Goal: Task Accomplishment & Management: Manage account settings

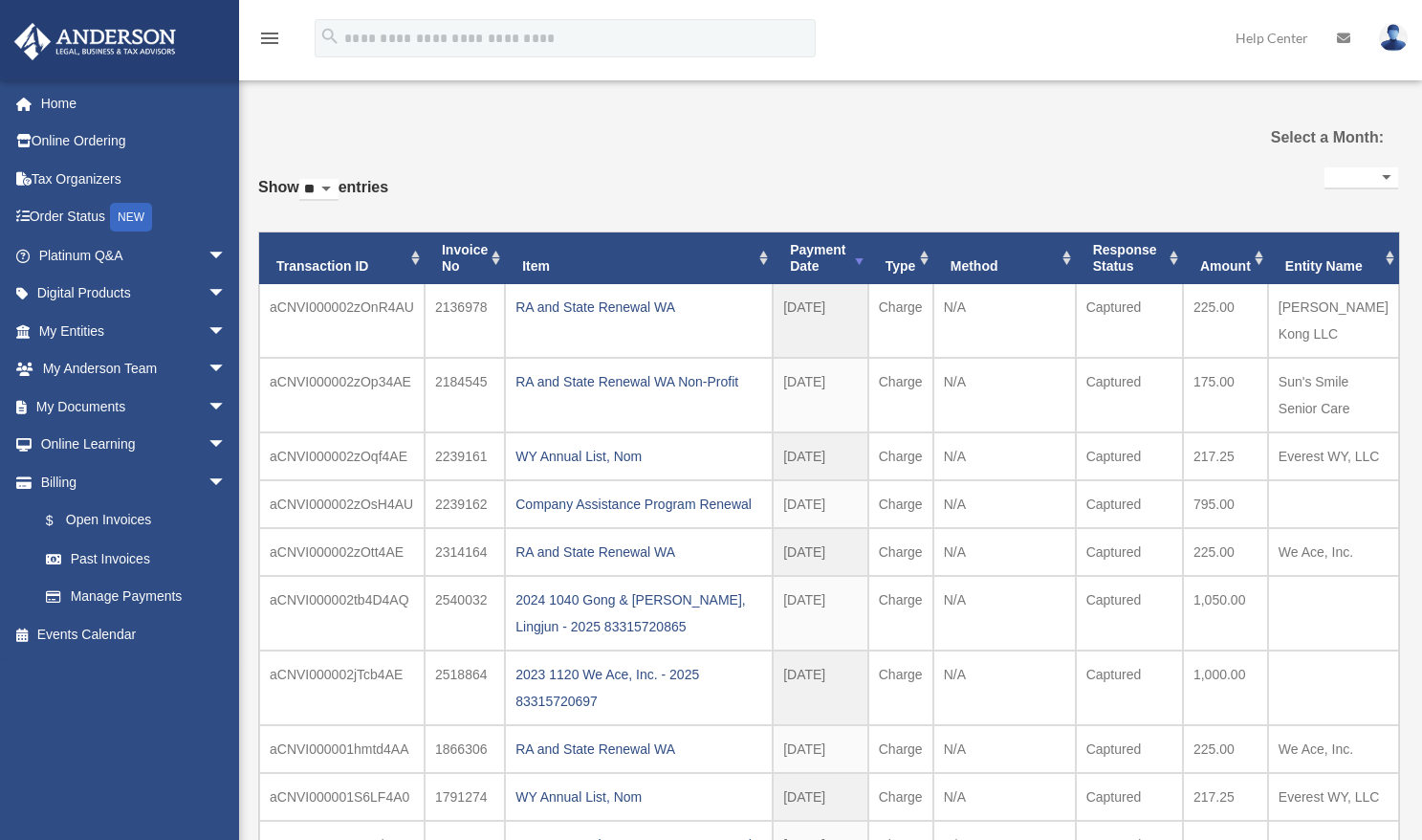
select select
click at [61, 480] on link "Billing arrow_drop_down" at bounding box center [134, 481] width 242 height 38
click at [115, 594] on link "Manage Payments" at bounding box center [141, 597] width 229 height 38
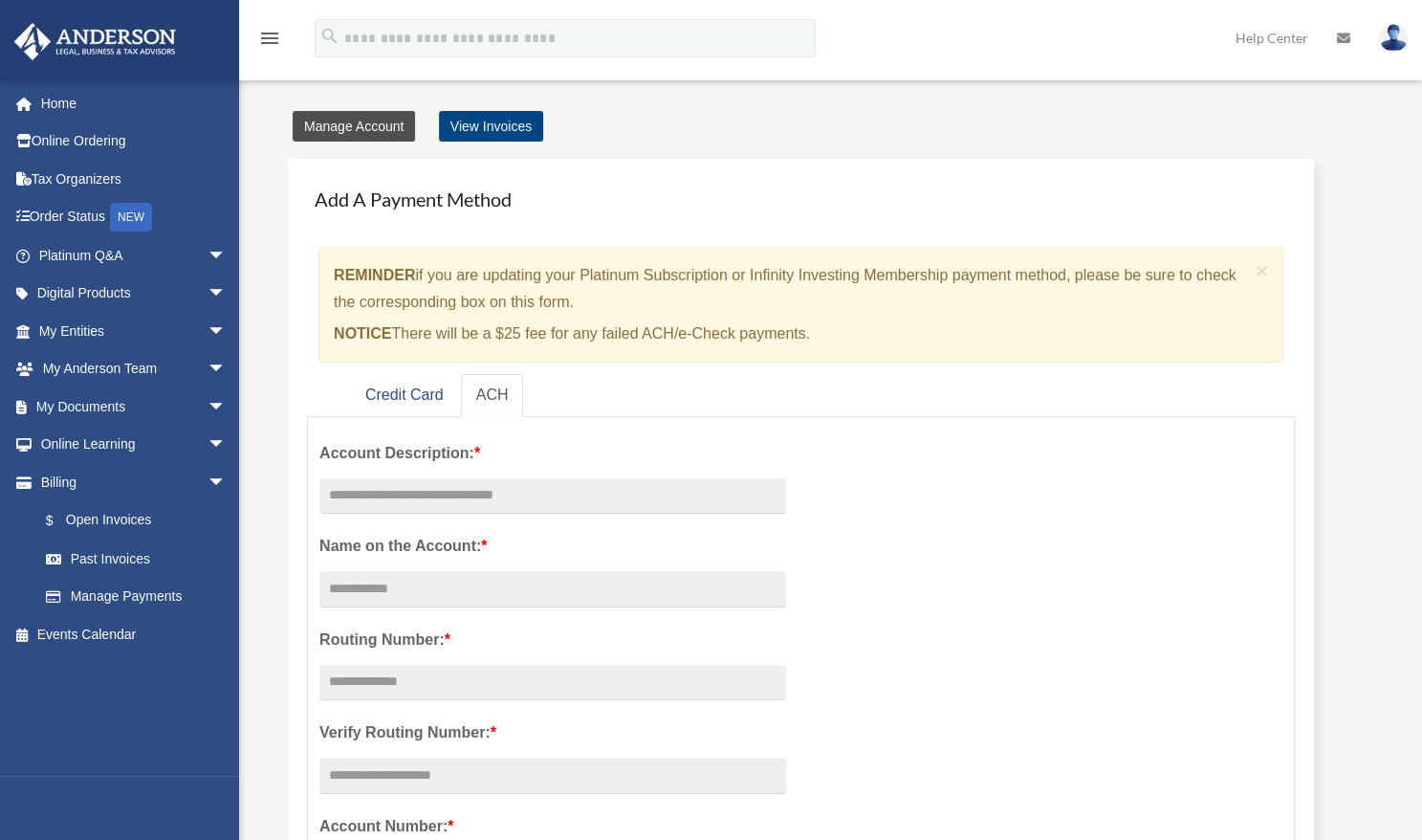
click at [333, 123] on link "Manage Account" at bounding box center [353, 125] width 122 height 30
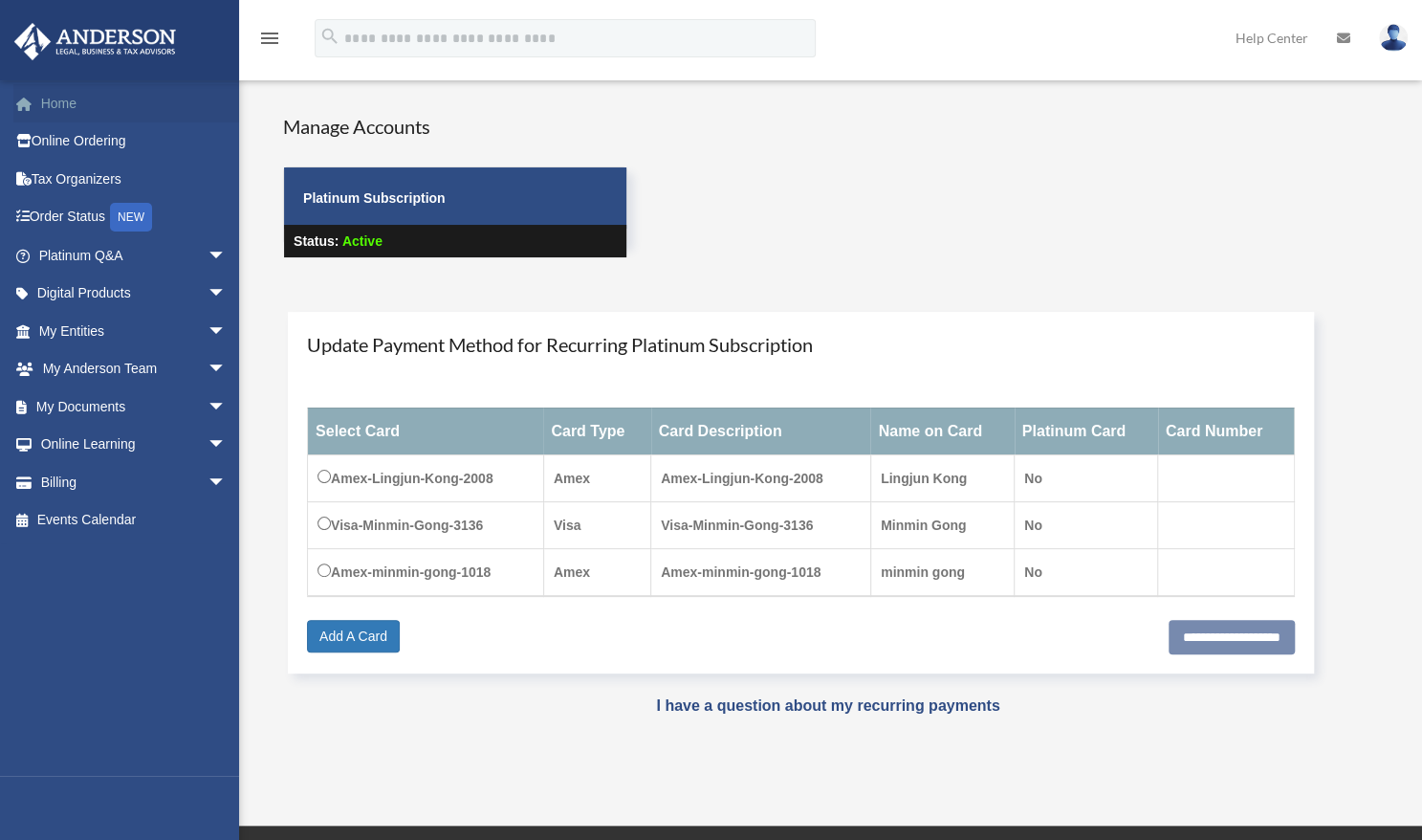
click at [51, 106] on link "Home" at bounding box center [134, 103] width 242 height 38
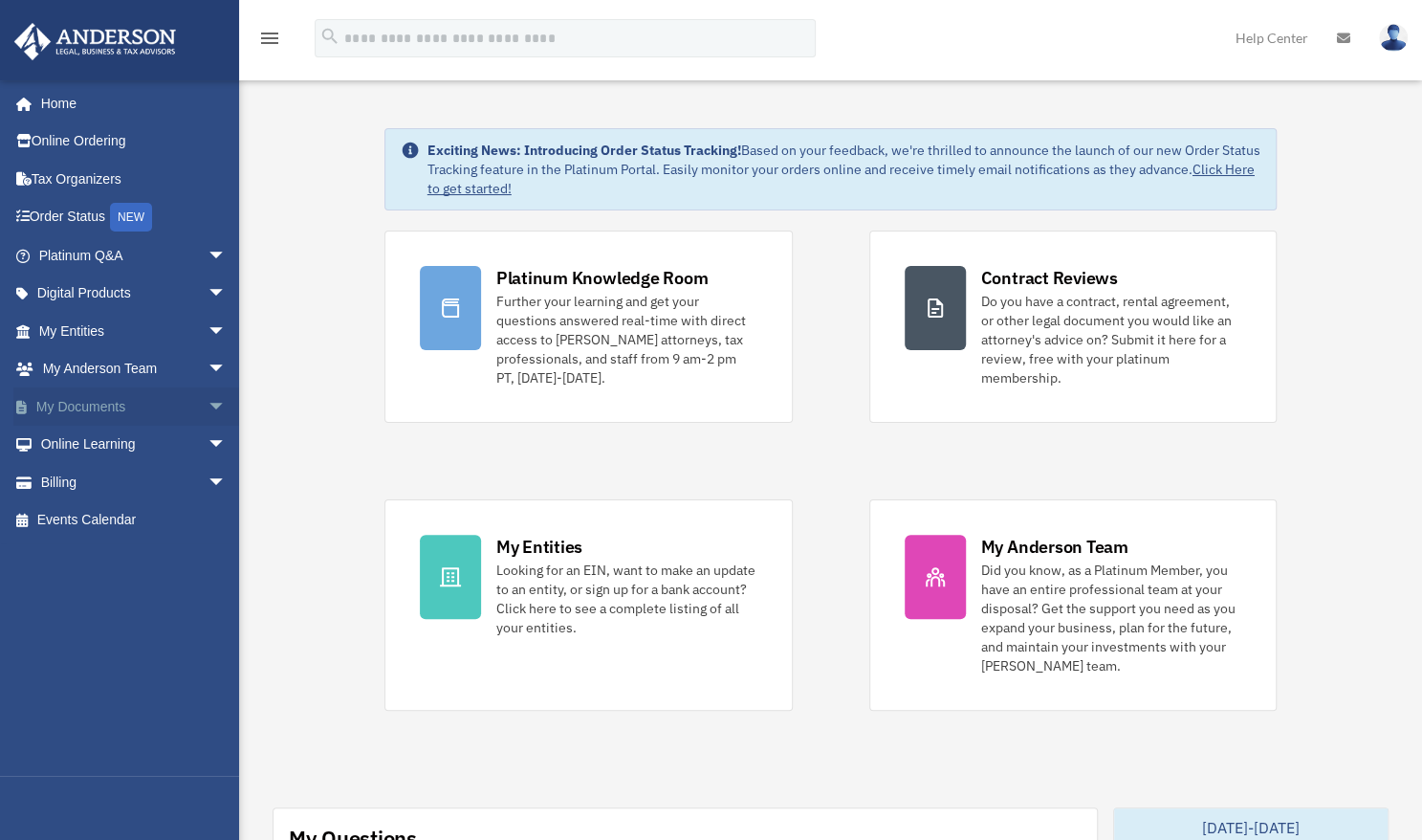
click at [128, 410] on link "My Documents arrow_drop_down" at bounding box center [134, 406] width 242 height 38
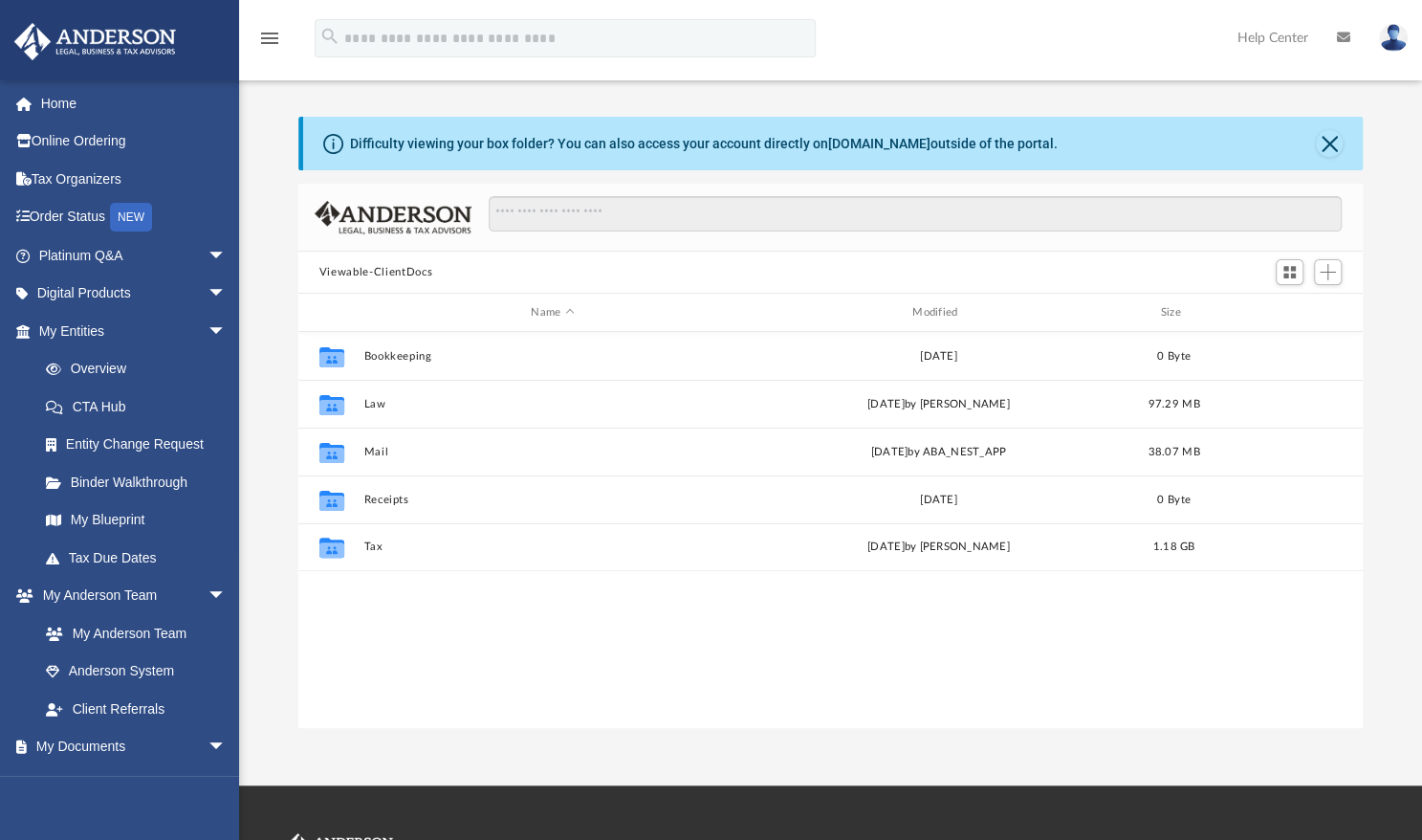
scroll to position [418, 1048]
click at [515, 647] on div "Collaborated Folder Bookkeeping Wed Dec 19 2018 0 Byte Collaborated Folder Law …" at bounding box center [830, 530] width 1064 height 397
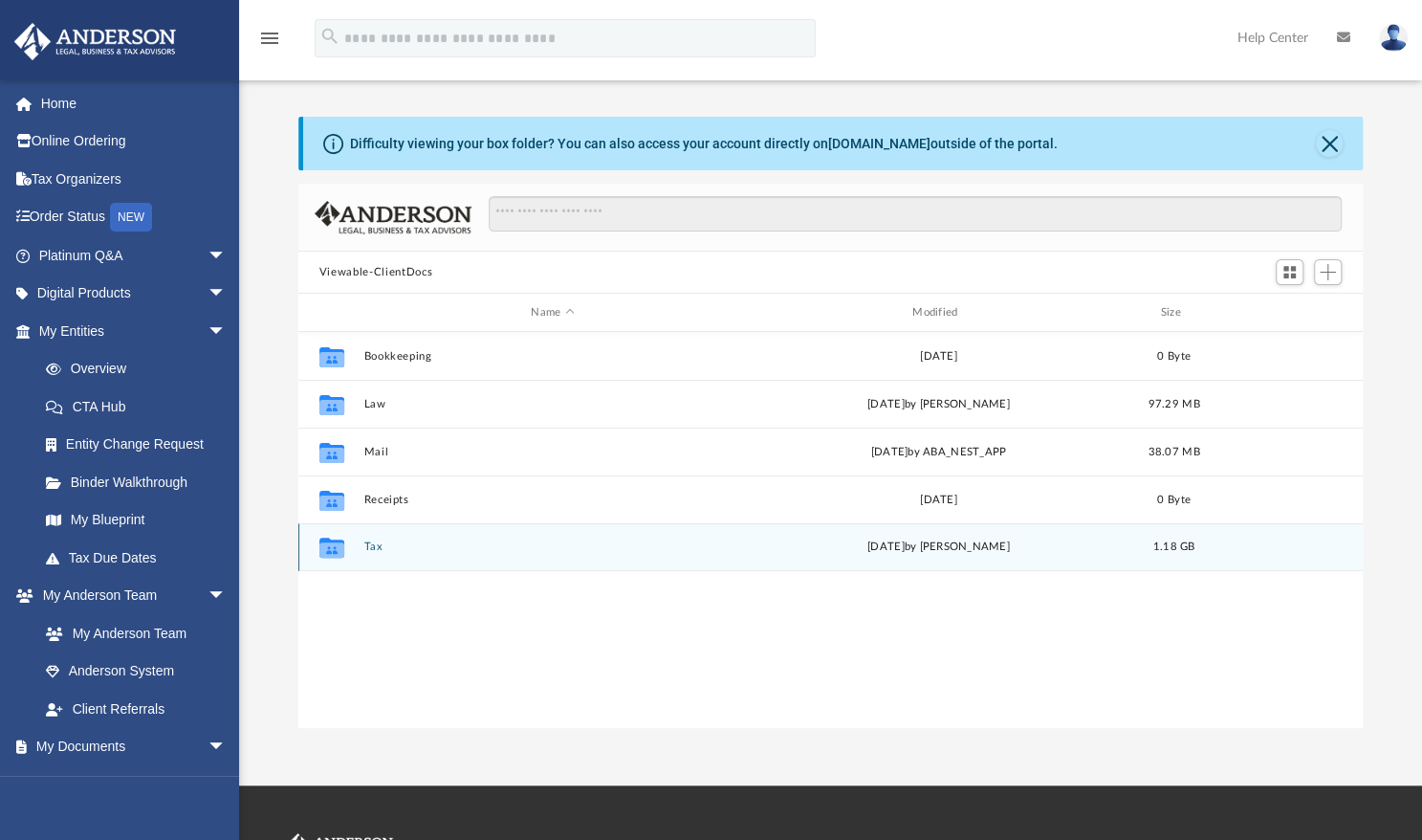
click at [330, 552] on icon "grid" at bounding box center [332, 548] width 24 height 21
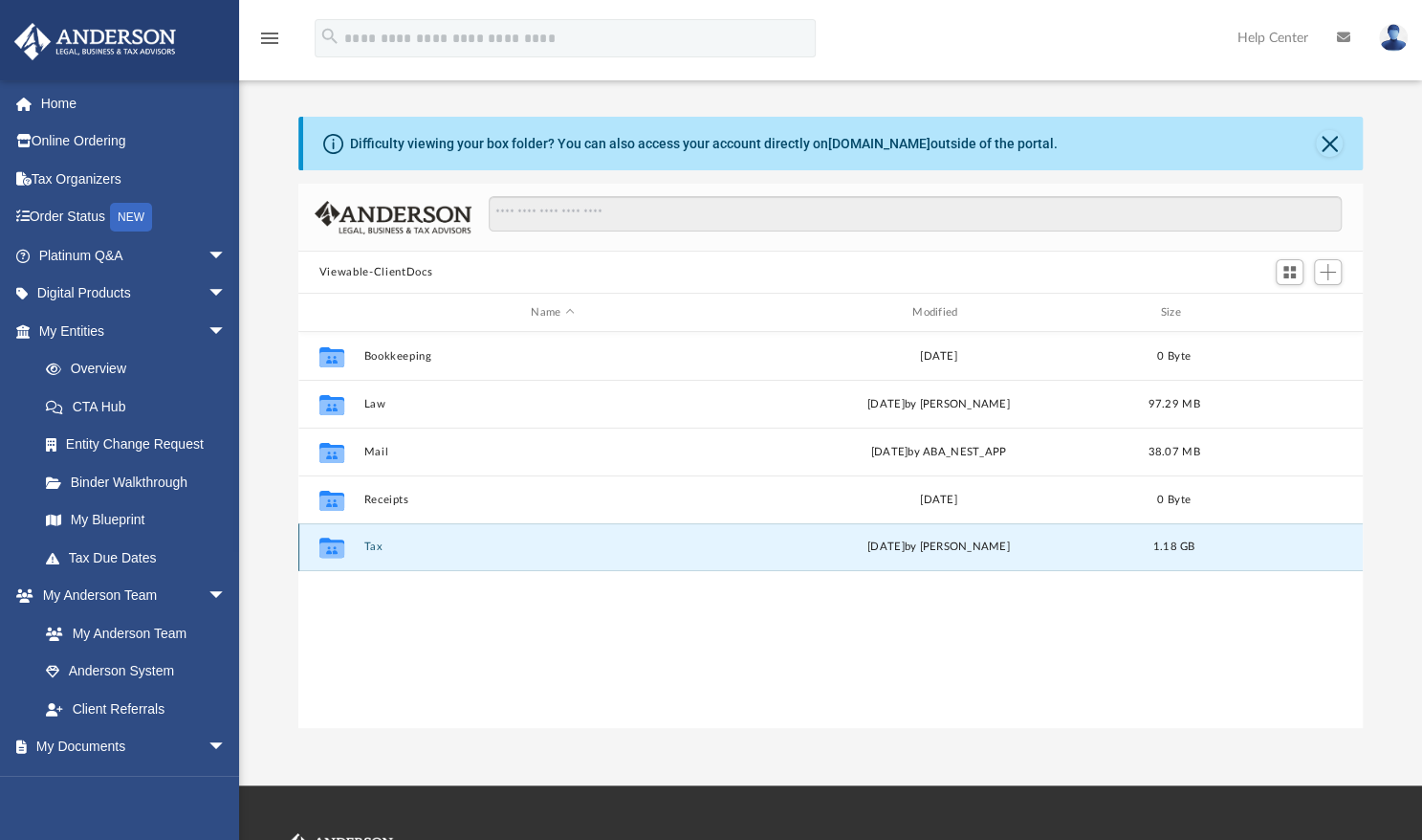
click at [611, 553] on button "Tax" at bounding box center [553, 546] width 378 height 13
click at [598, 563] on div "Collaborated Folder Tax Fri Aug 29 2025 by Tiffany Smyth 1.18 GB" at bounding box center [830, 547] width 1064 height 48
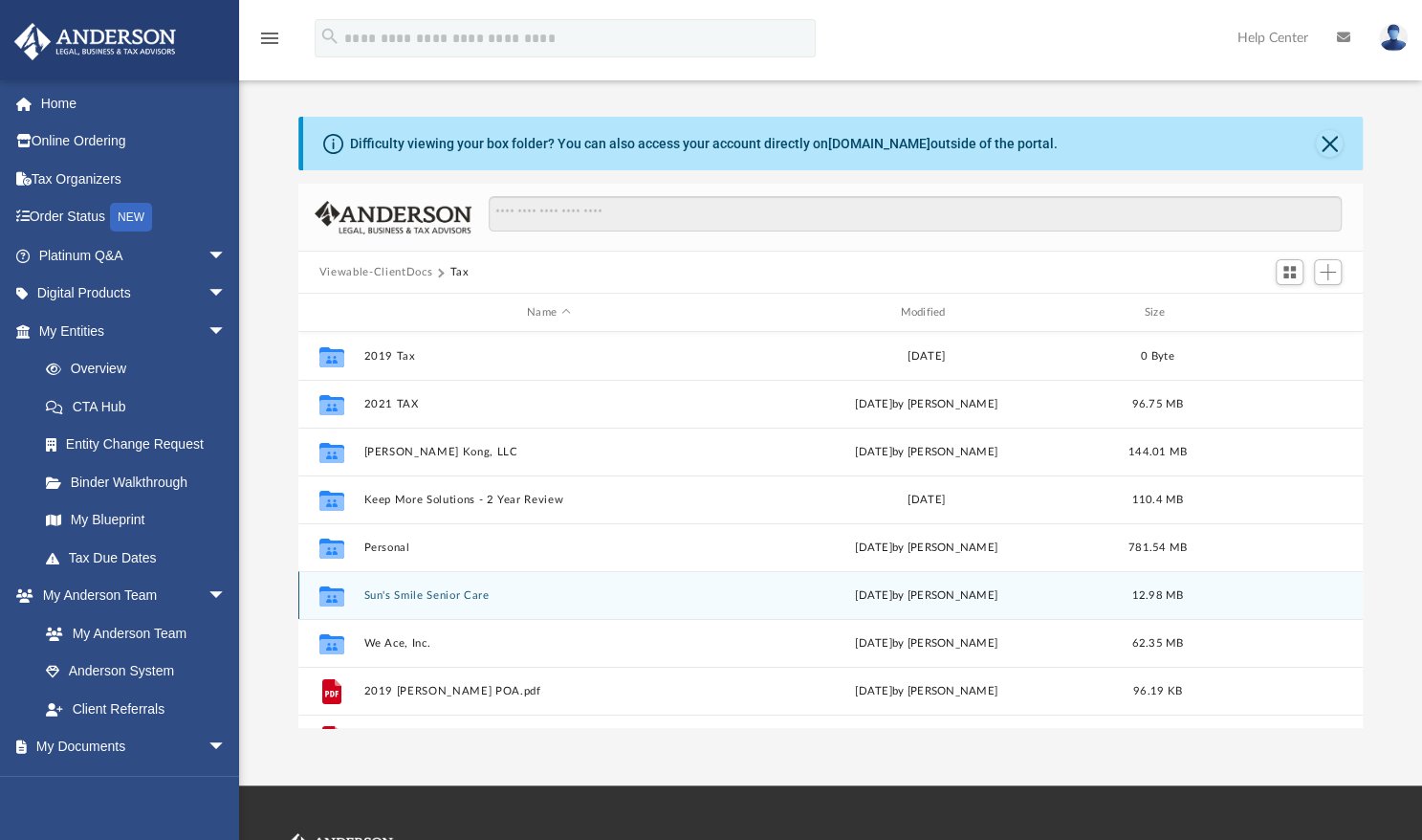
click at [596, 597] on button "Sun's Smile Senior Care" at bounding box center [548, 595] width 369 height 13
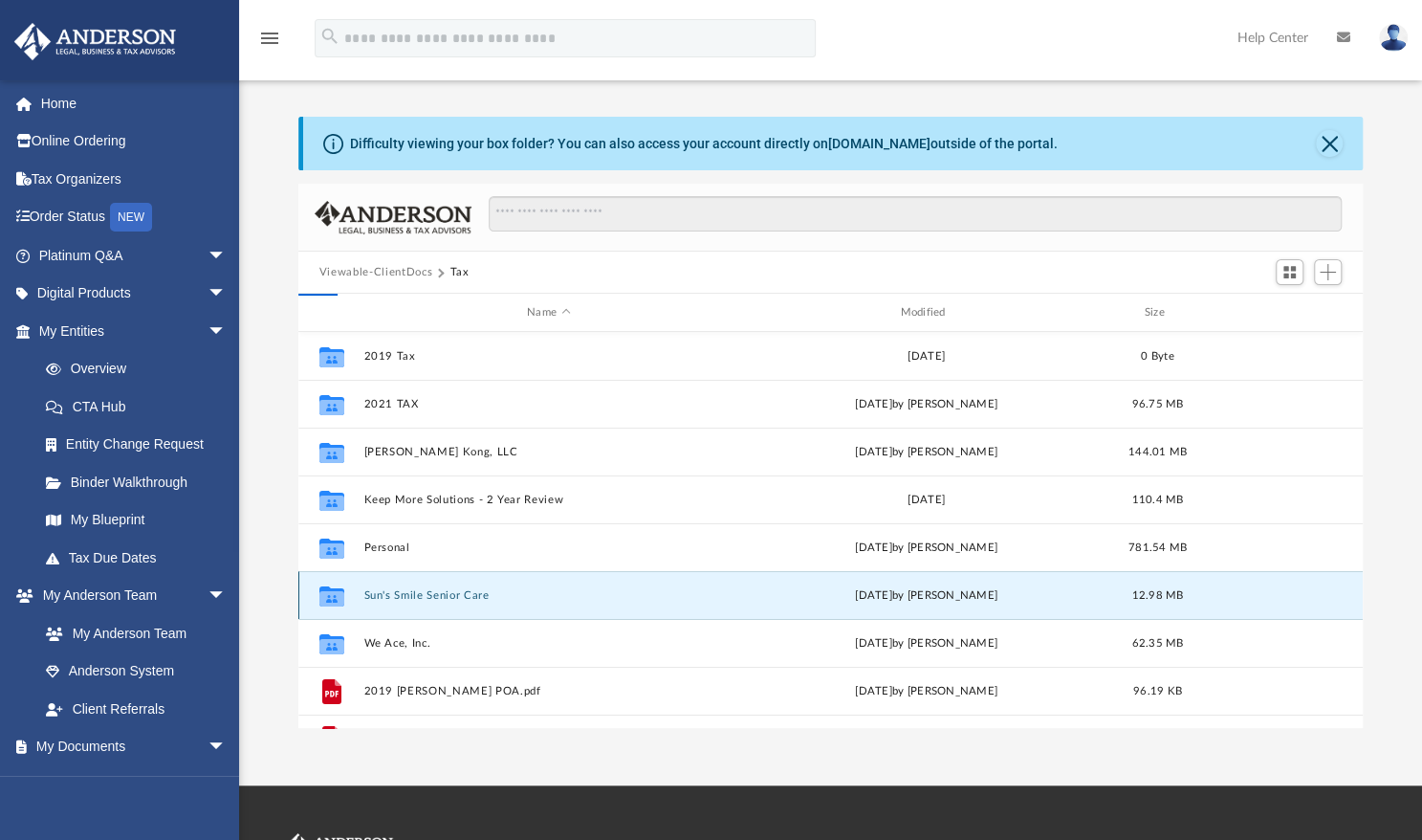
click at [596, 597] on button "Sun's Smile Senior Care" at bounding box center [548, 595] width 369 height 13
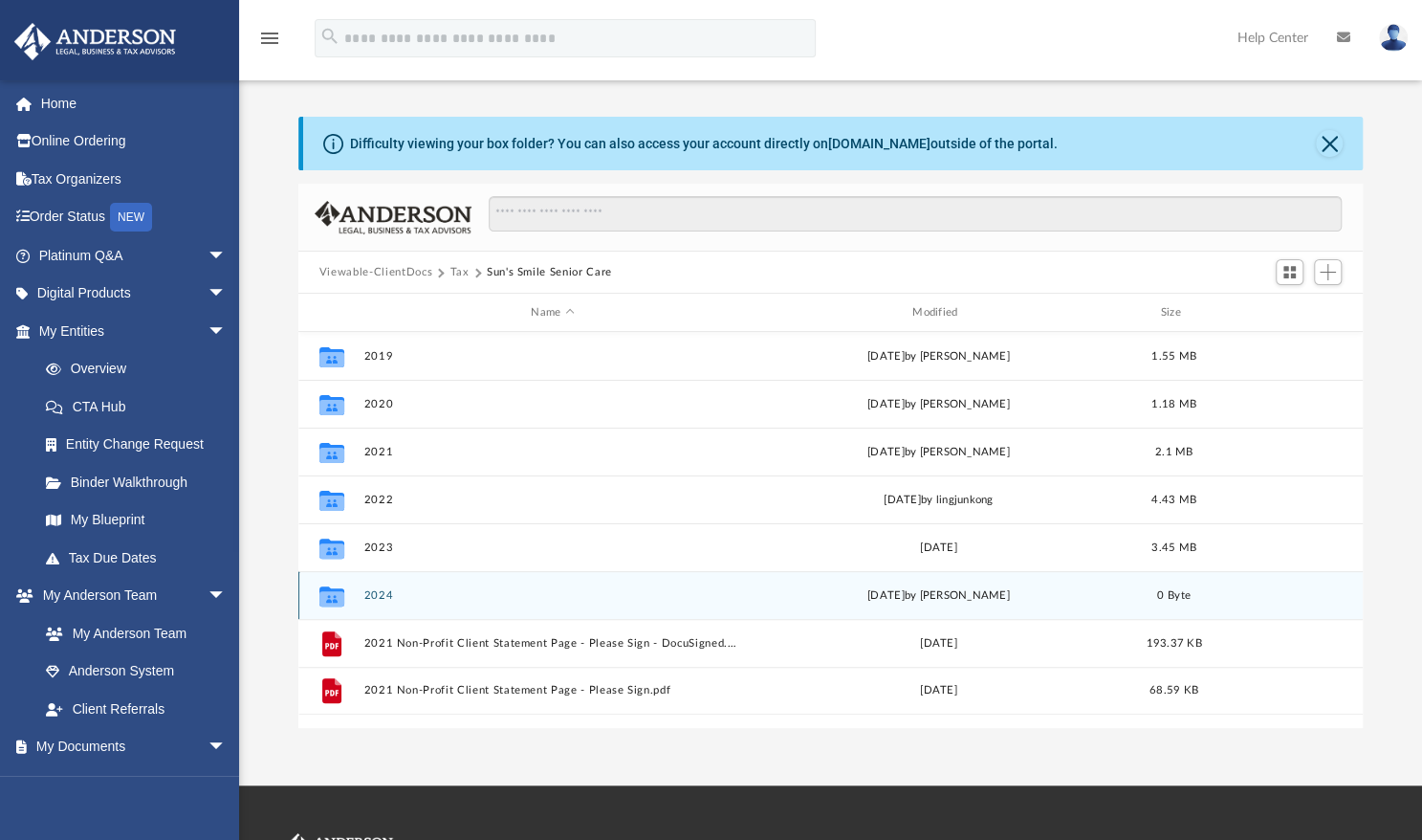
click at [596, 597] on button "2024" at bounding box center [553, 595] width 378 height 13
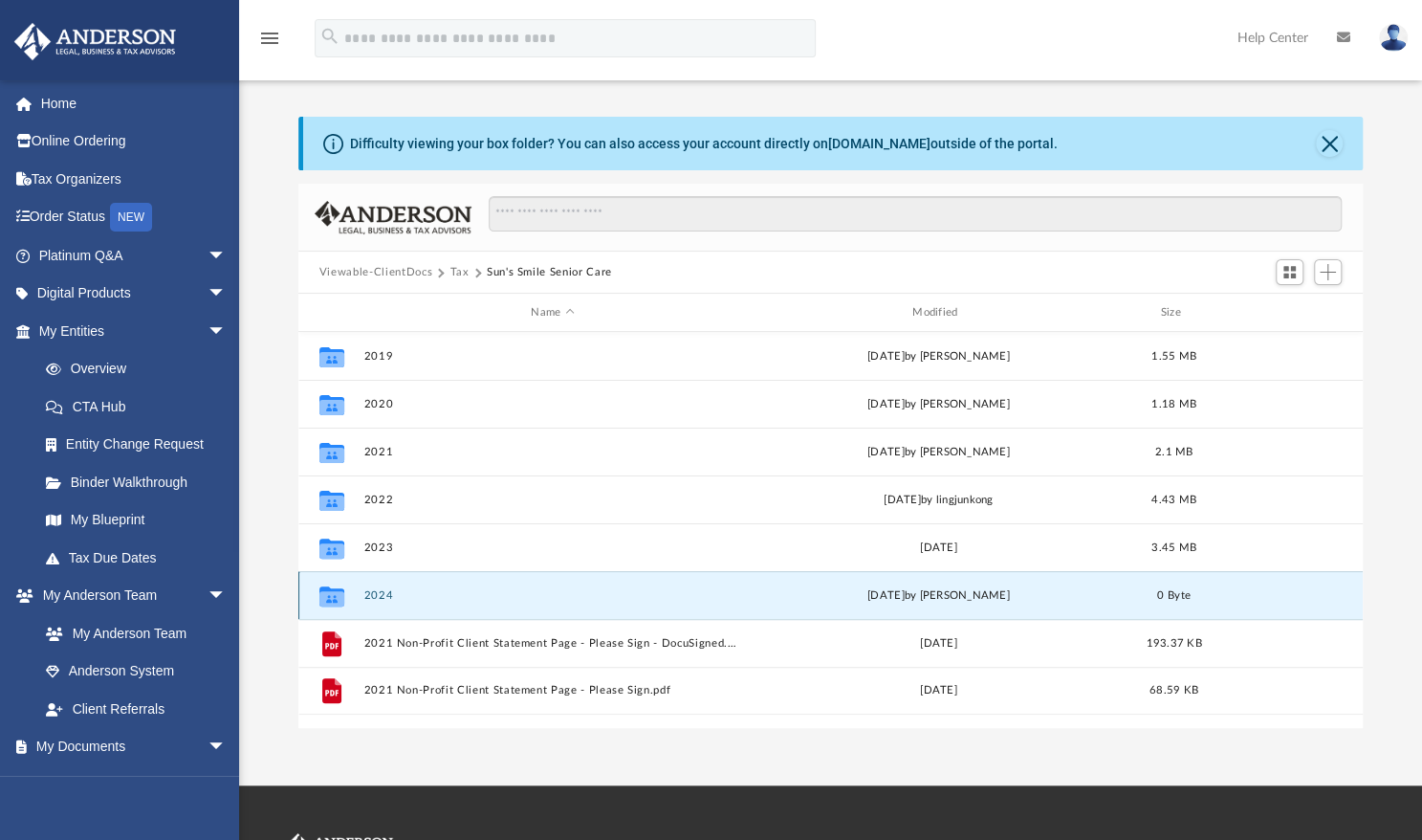
click at [596, 597] on button "2024" at bounding box center [553, 595] width 378 height 13
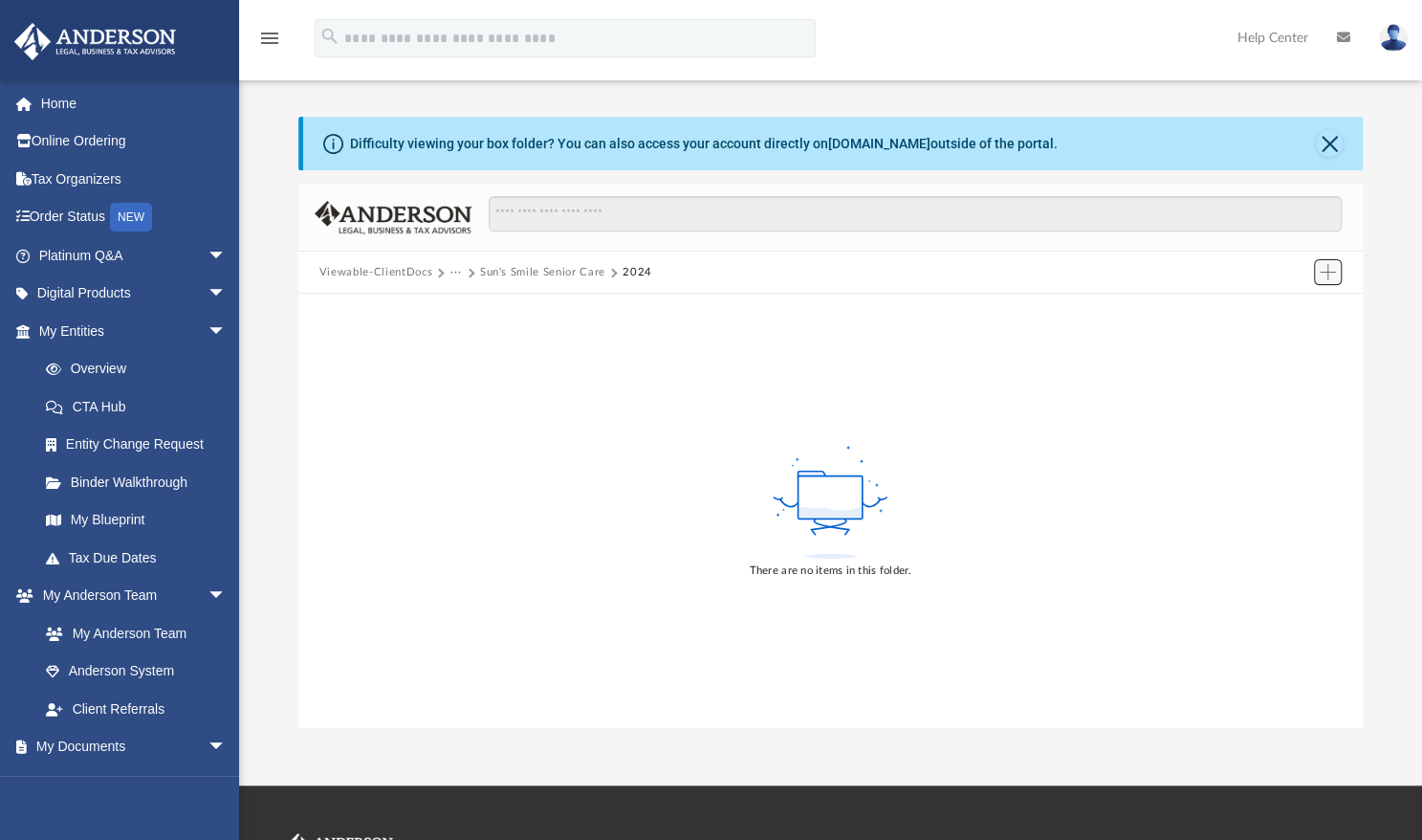
click at [1330, 274] on span "Add" at bounding box center [1327, 272] width 17 height 17
click at [1284, 306] on li "Upload" at bounding box center [1301, 310] width 62 height 21
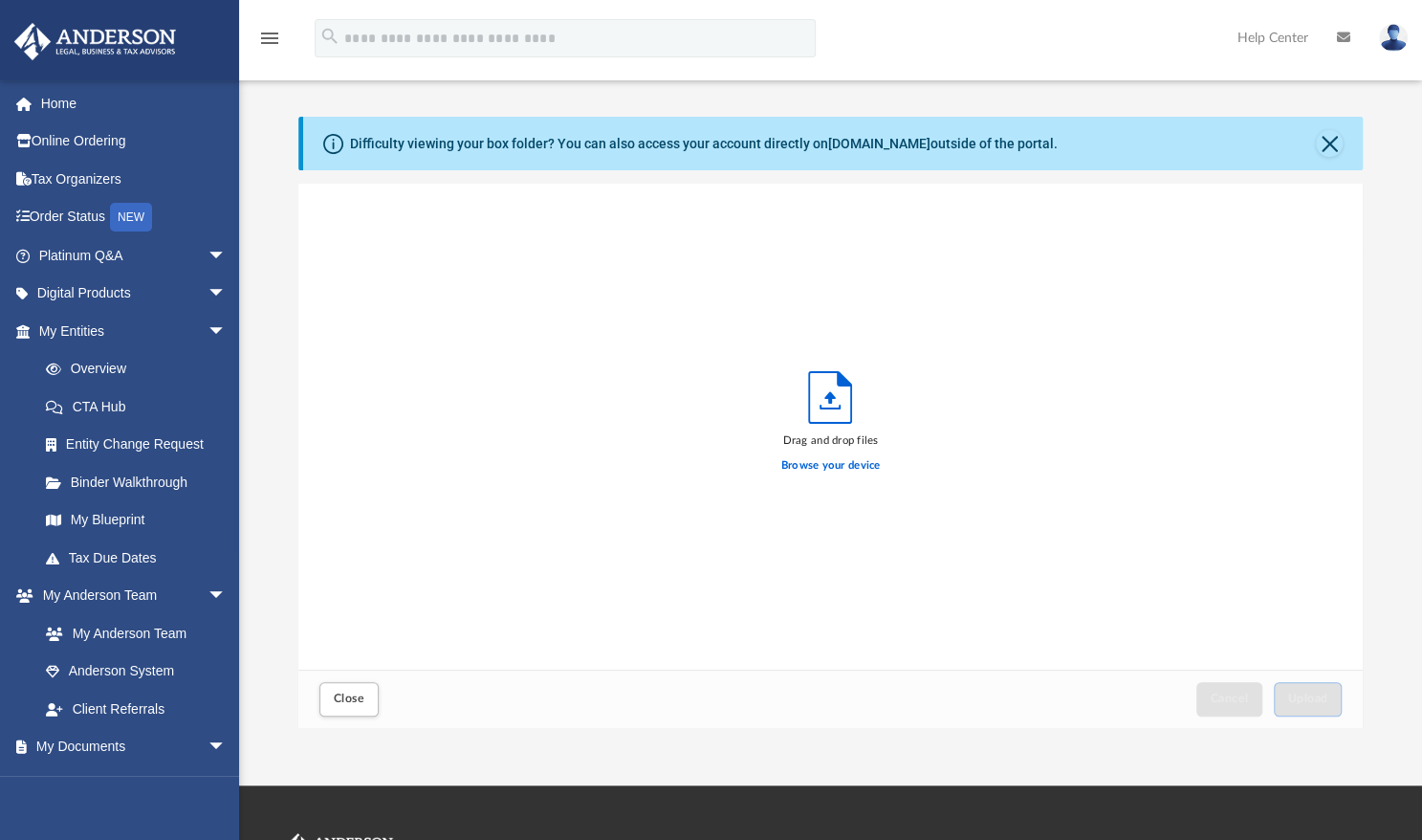
scroll to position [468, 1048]
click at [812, 469] on label "Browse your device" at bounding box center [831, 465] width 100 height 18
click at [817, 466] on label "Browse your device" at bounding box center [831, 465] width 100 height 18
click at [0, 0] on input "Browse your device" at bounding box center [0, 0] width 0 height 0
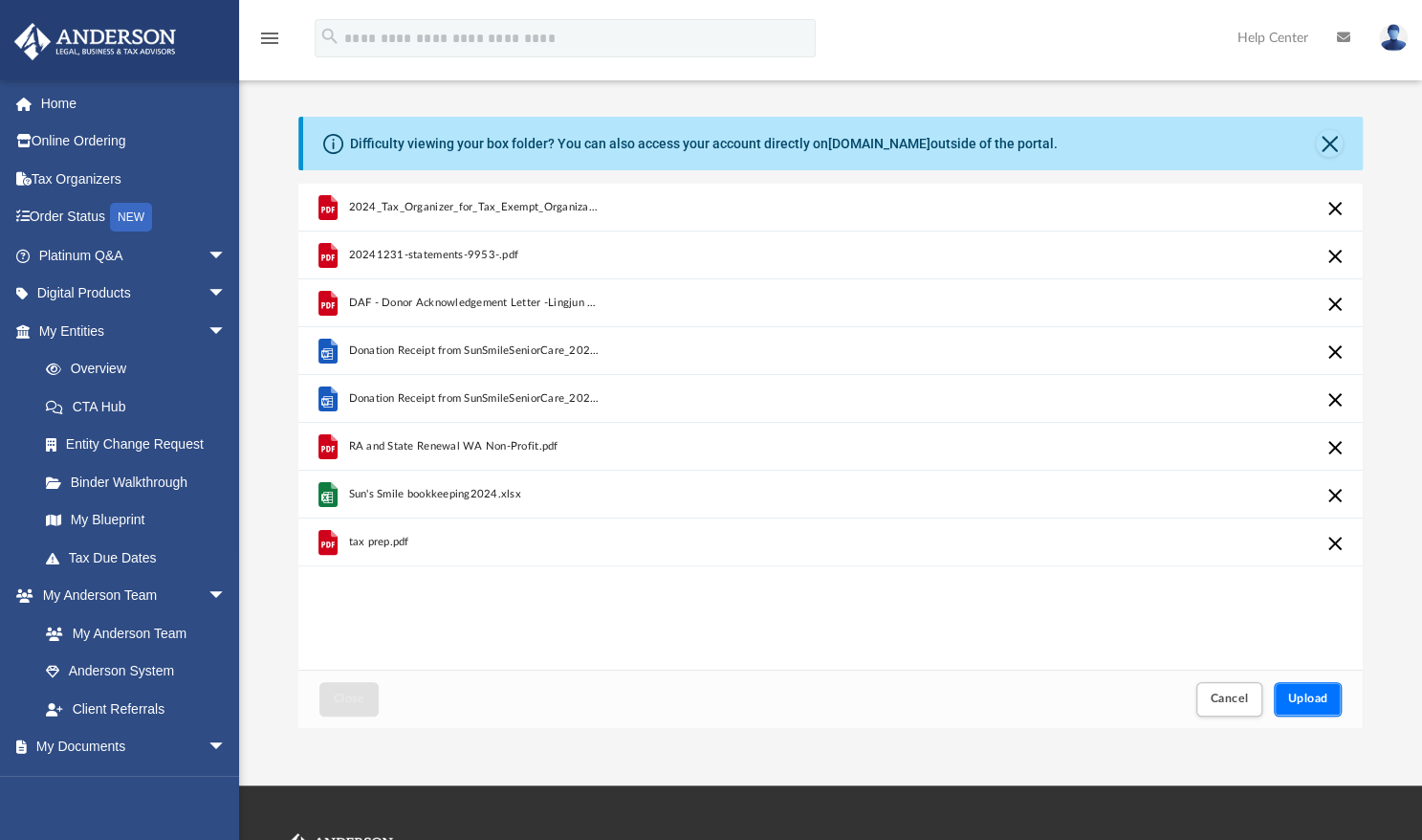
click at [1313, 699] on span "Upload" at bounding box center [1308, 698] width 40 height 12
